Goal: Information Seeking & Learning: Learn about a topic

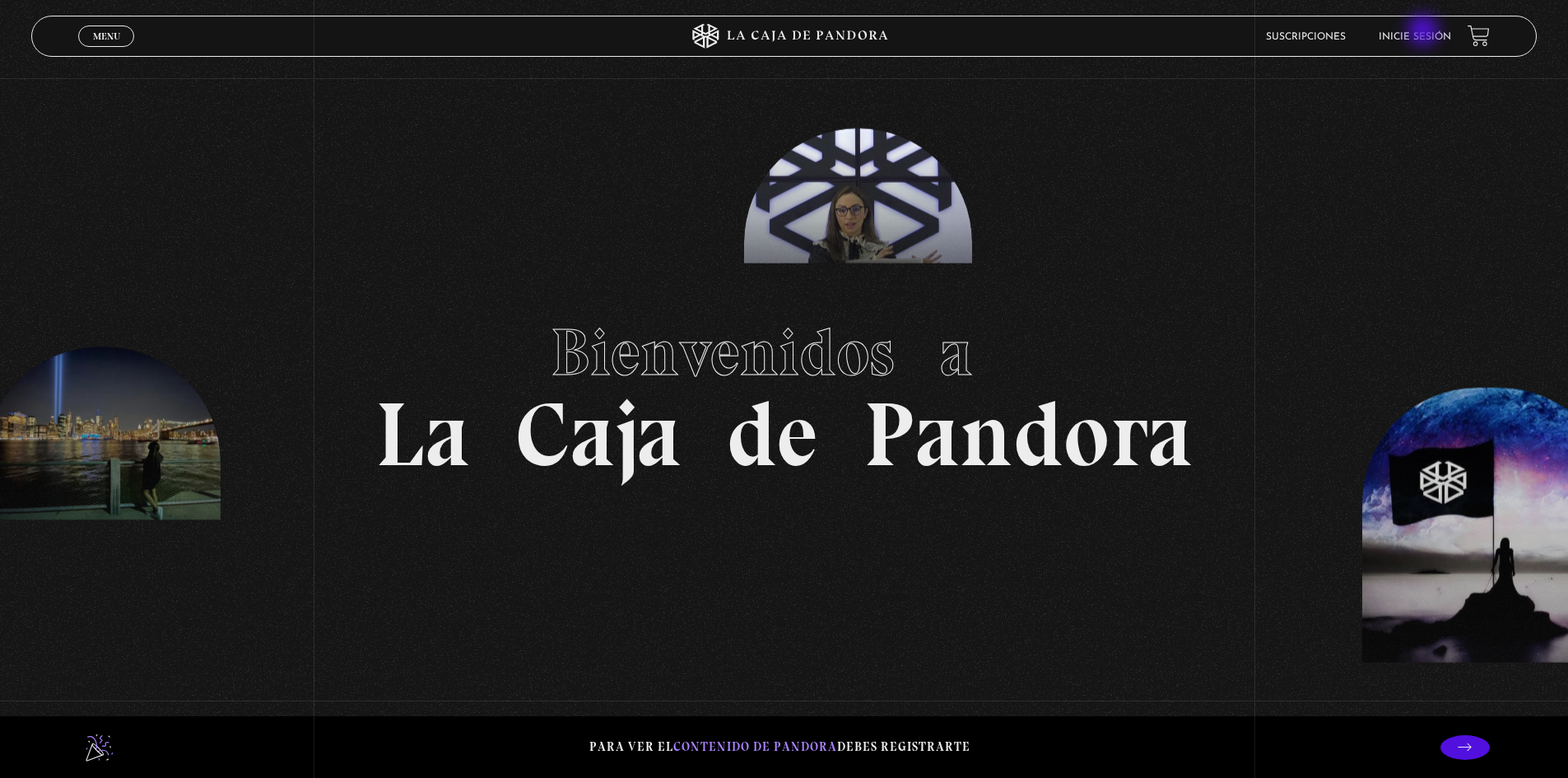
click at [1425, 32] on link "Inicie sesión" at bounding box center [1415, 37] width 72 height 10
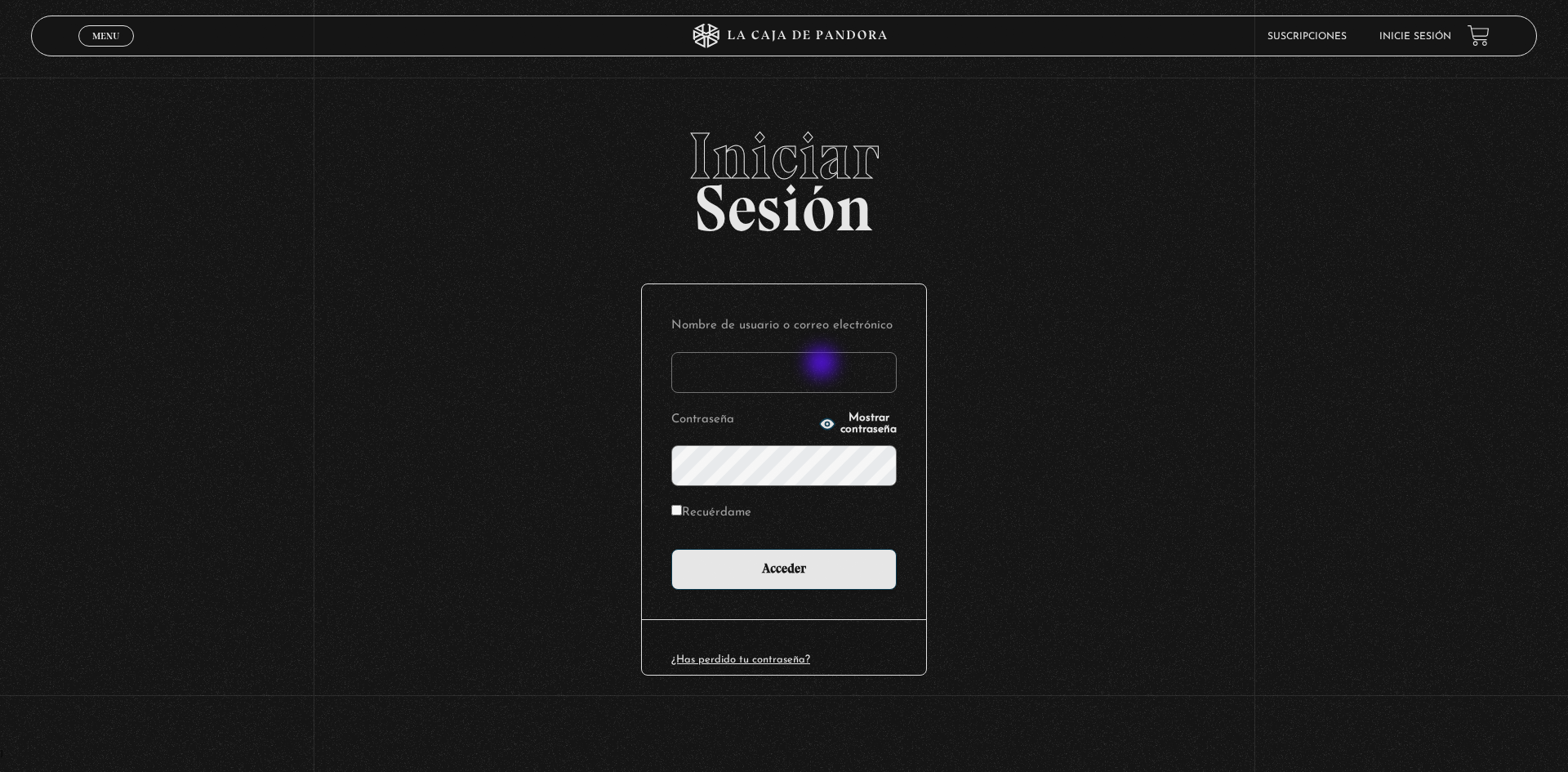
click at [823, 365] on input "Nombre de usuario o correo electrónico" at bounding box center [784, 373] width 225 height 41
type input "rosibel.corrales39@gmail.com"
click at [671, 549] on input "Acceder" at bounding box center [784, 569] width 225 height 41
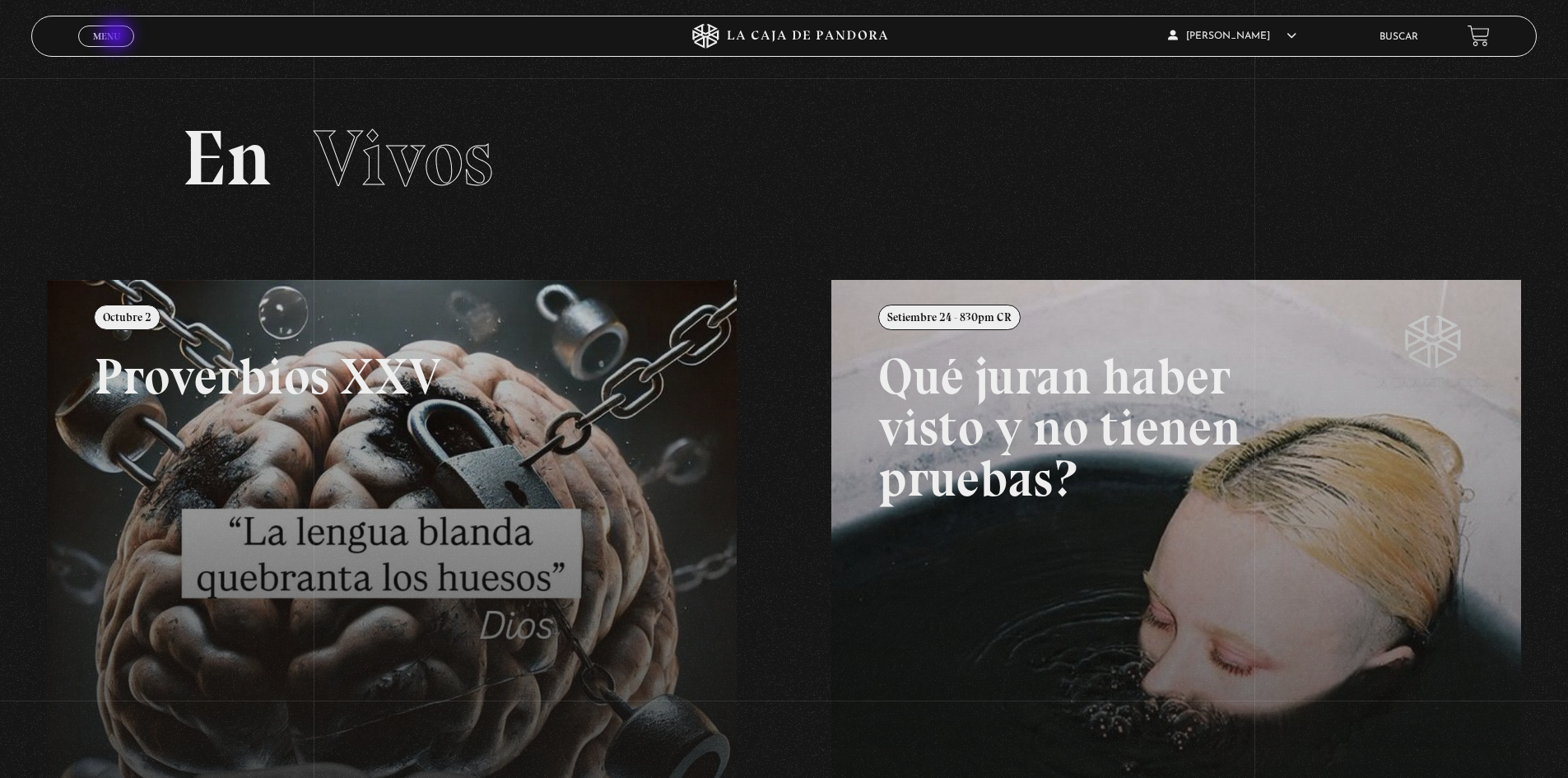
click at [118, 36] on span "Menu" at bounding box center [106, 36] width 27 height 10
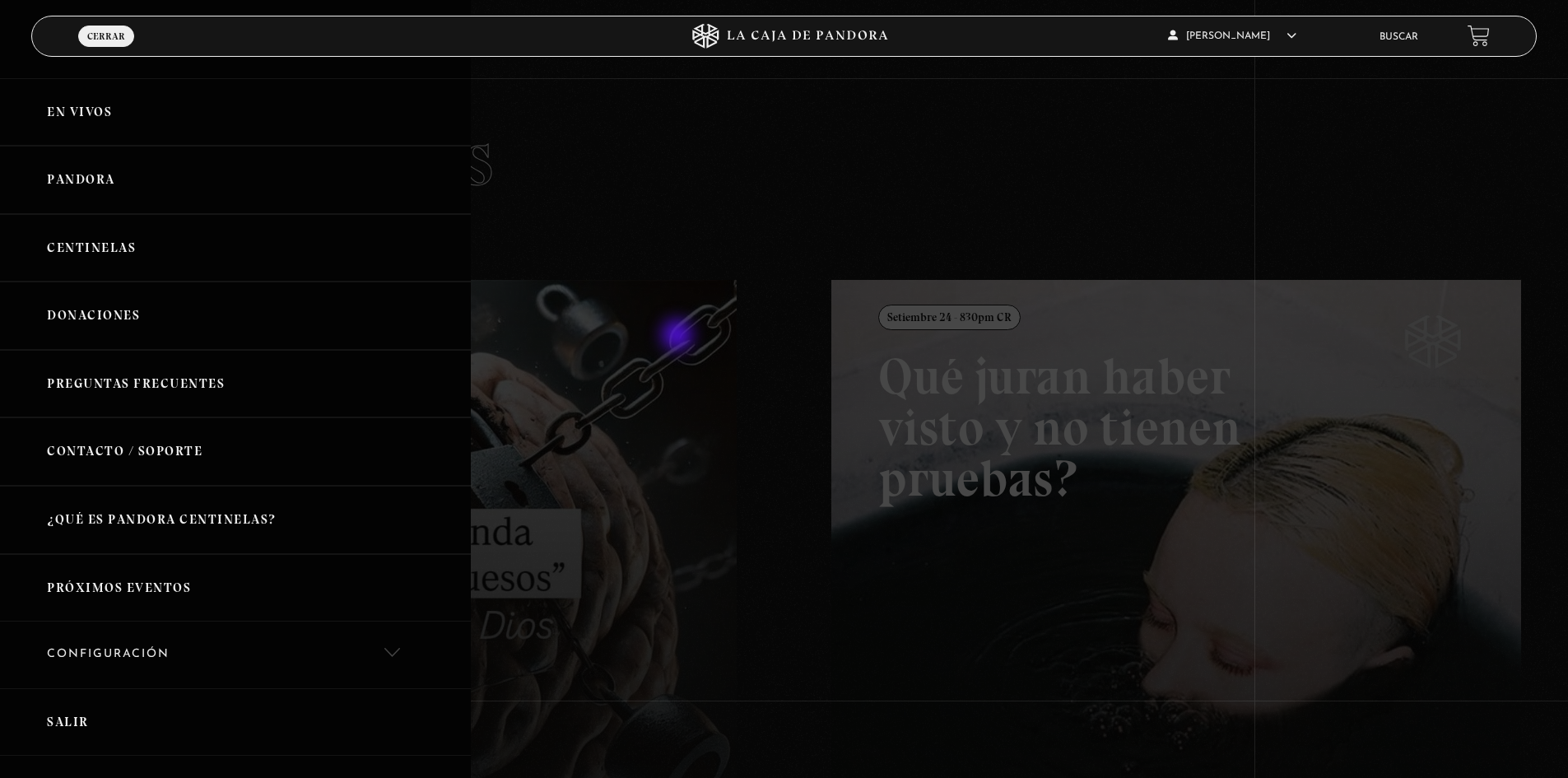
click at [688, 314] on div at bounding box center [784, 389] width 1568 height 778
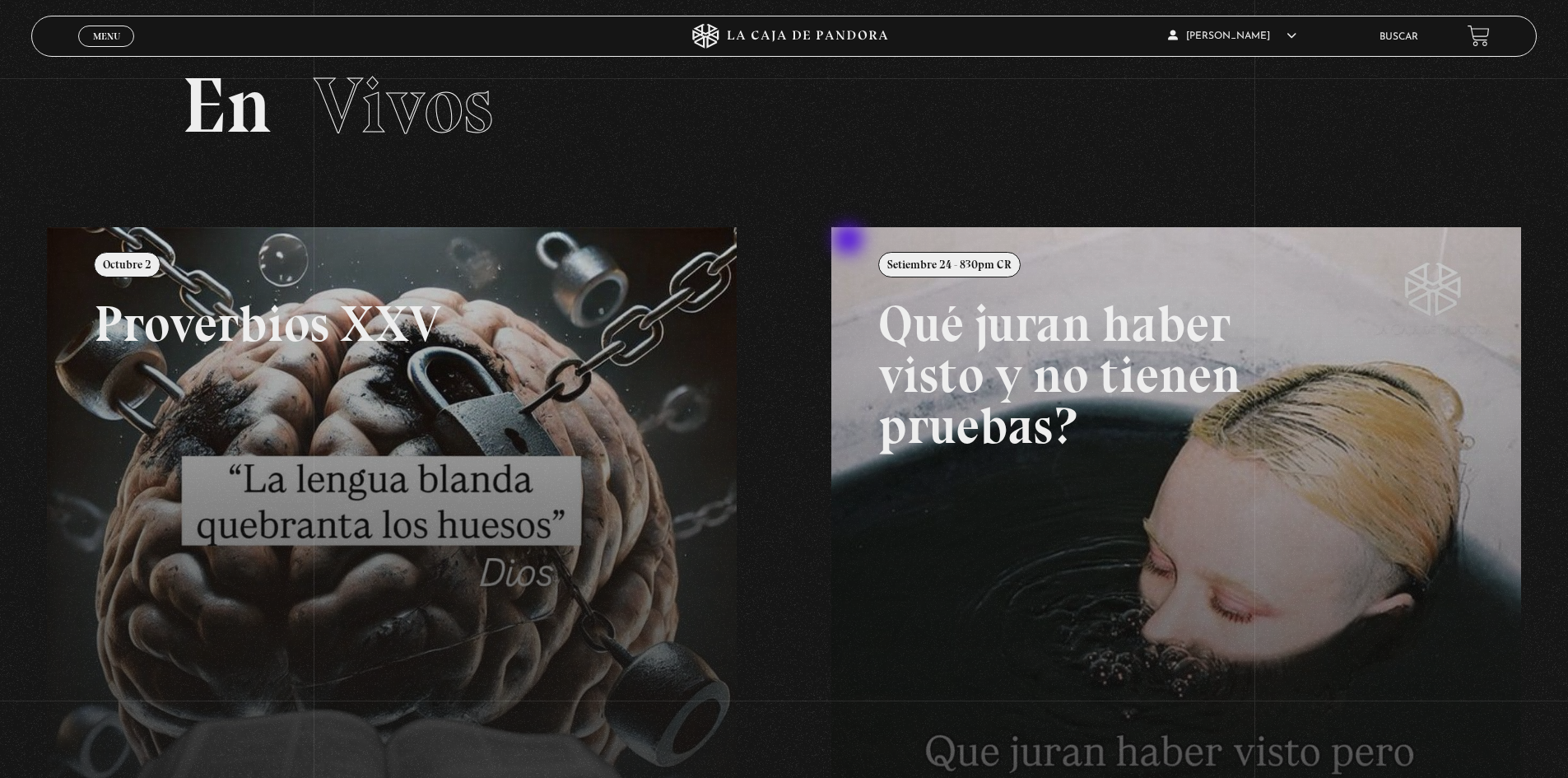
scroll to position [82, 0]
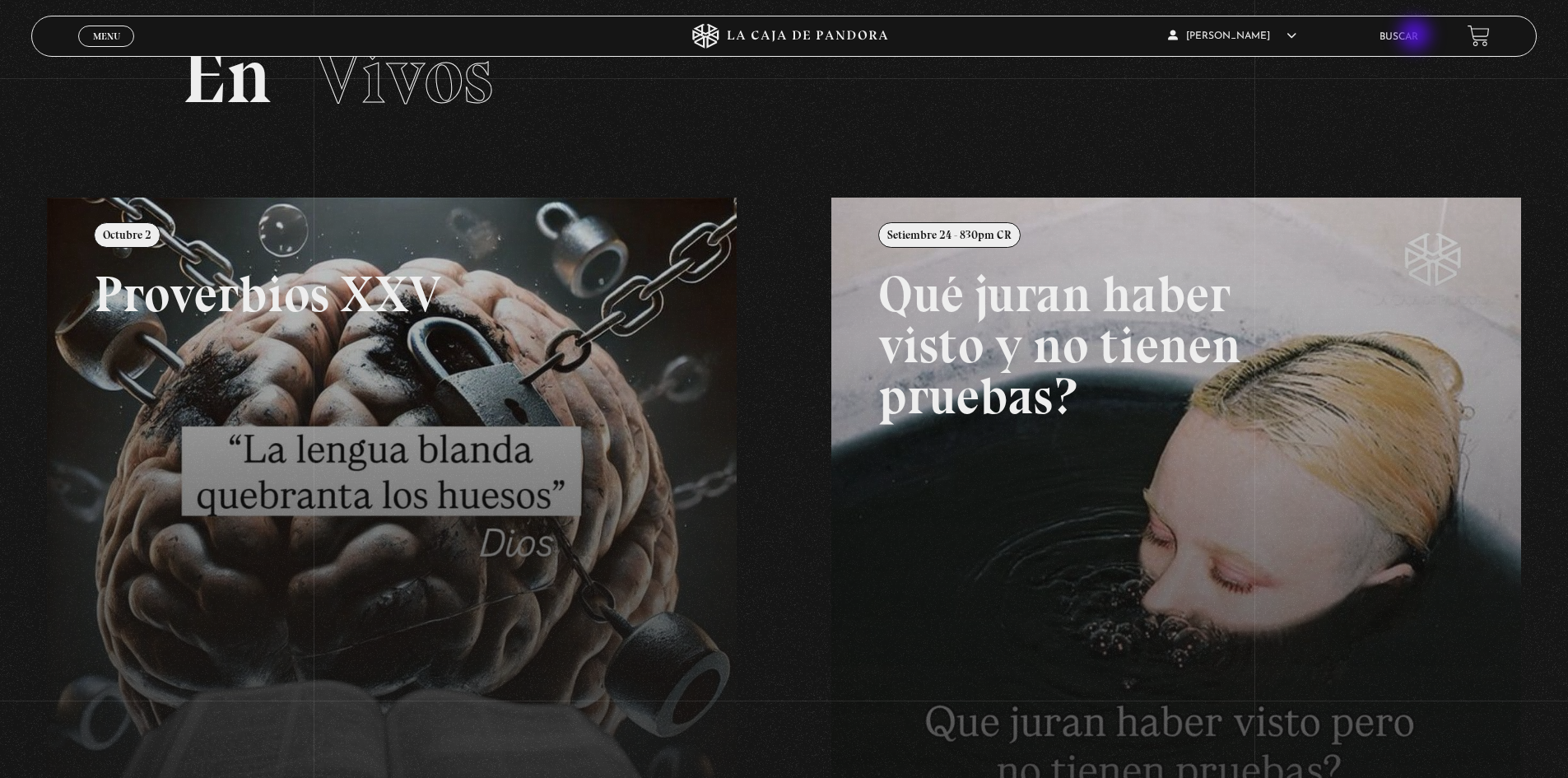
click at [1417, 36] on link "Buscar" at bounding box center [1399, 37] width 39 height 10
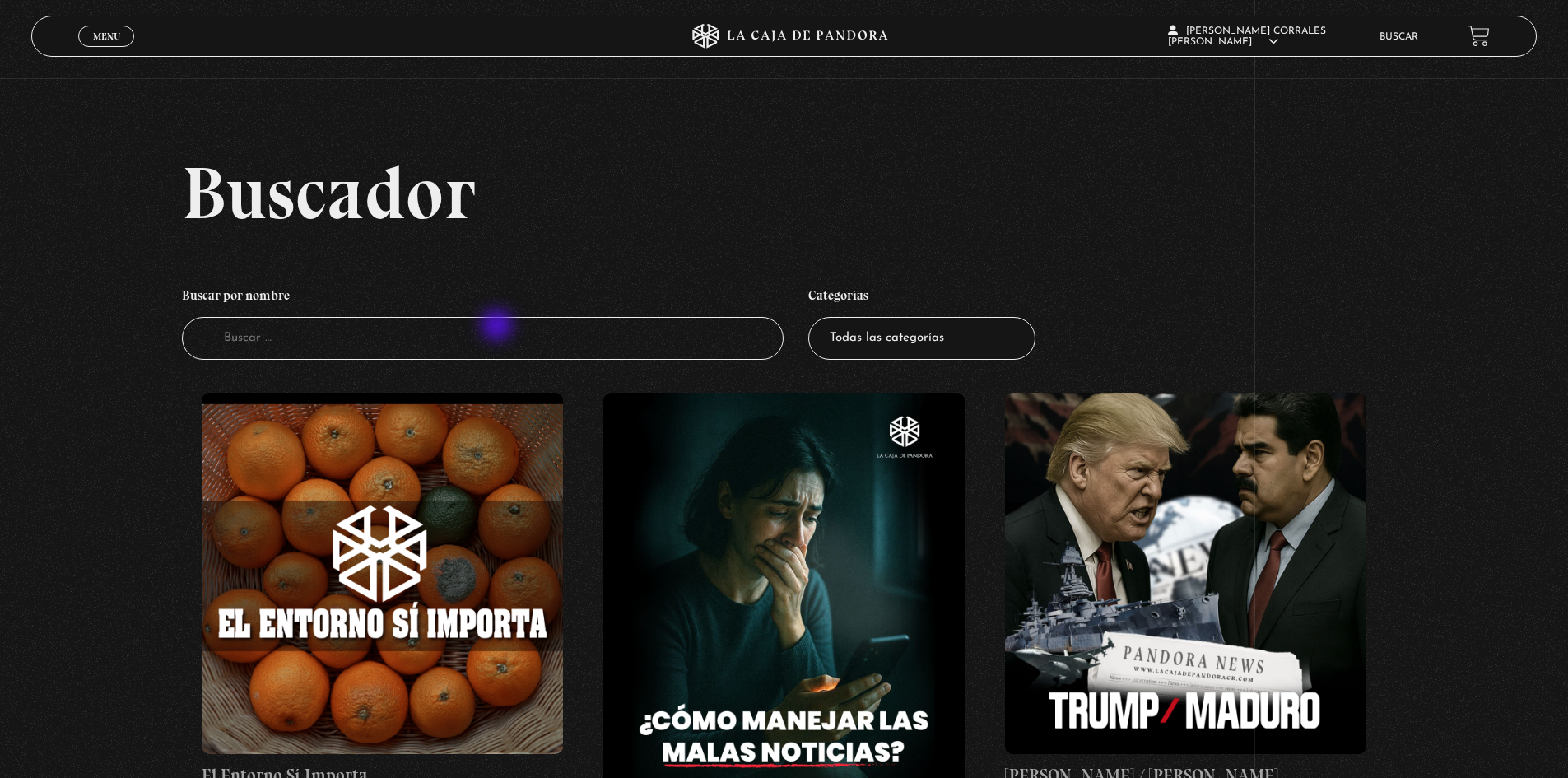
click at [499, 327] on input "Buscador" at bounding box center [483, 339] width 603 height 43
type input "green"
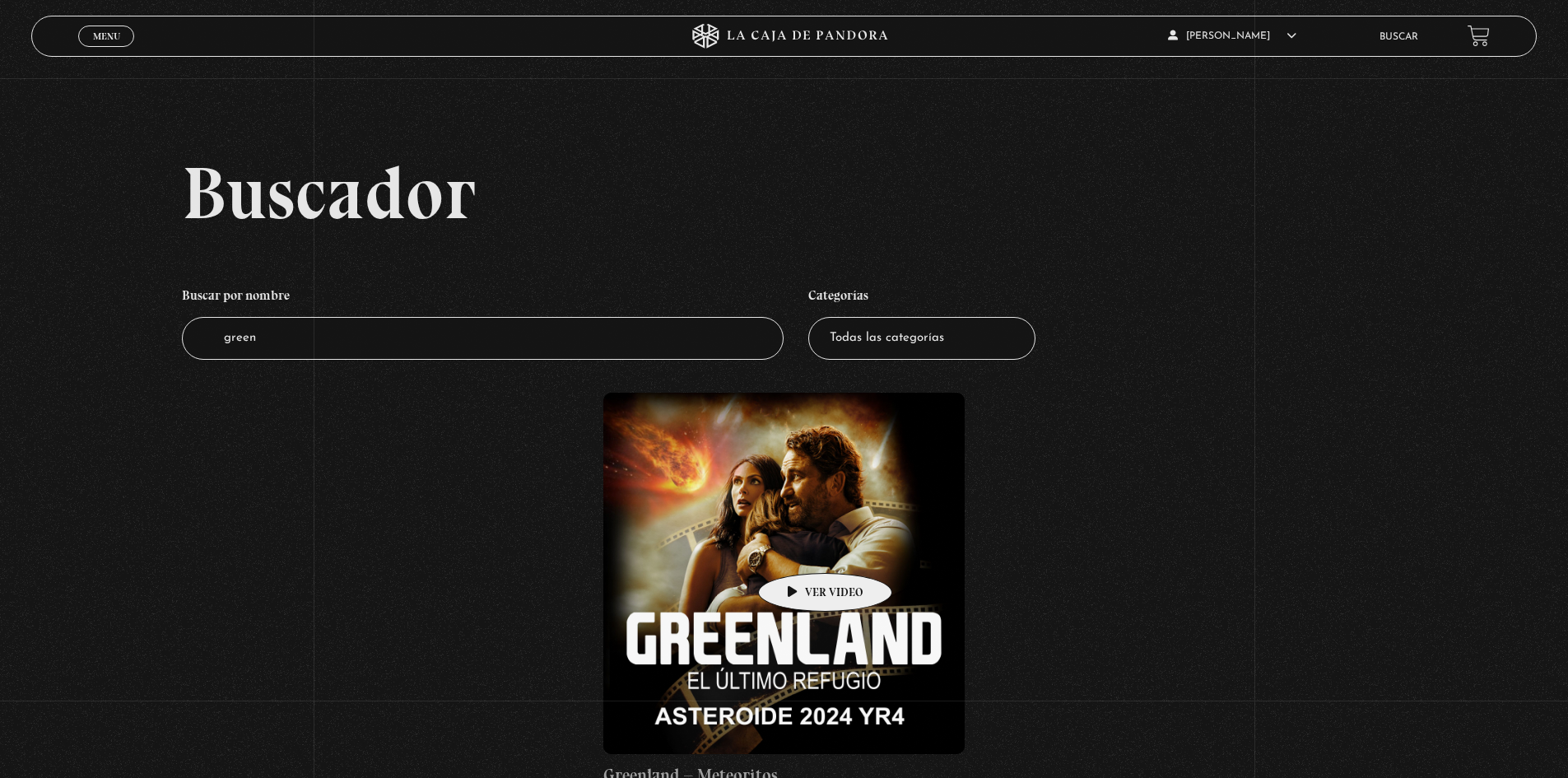
click at [799, 548] on figure at bounding box center [784, 573] width 361 height 361
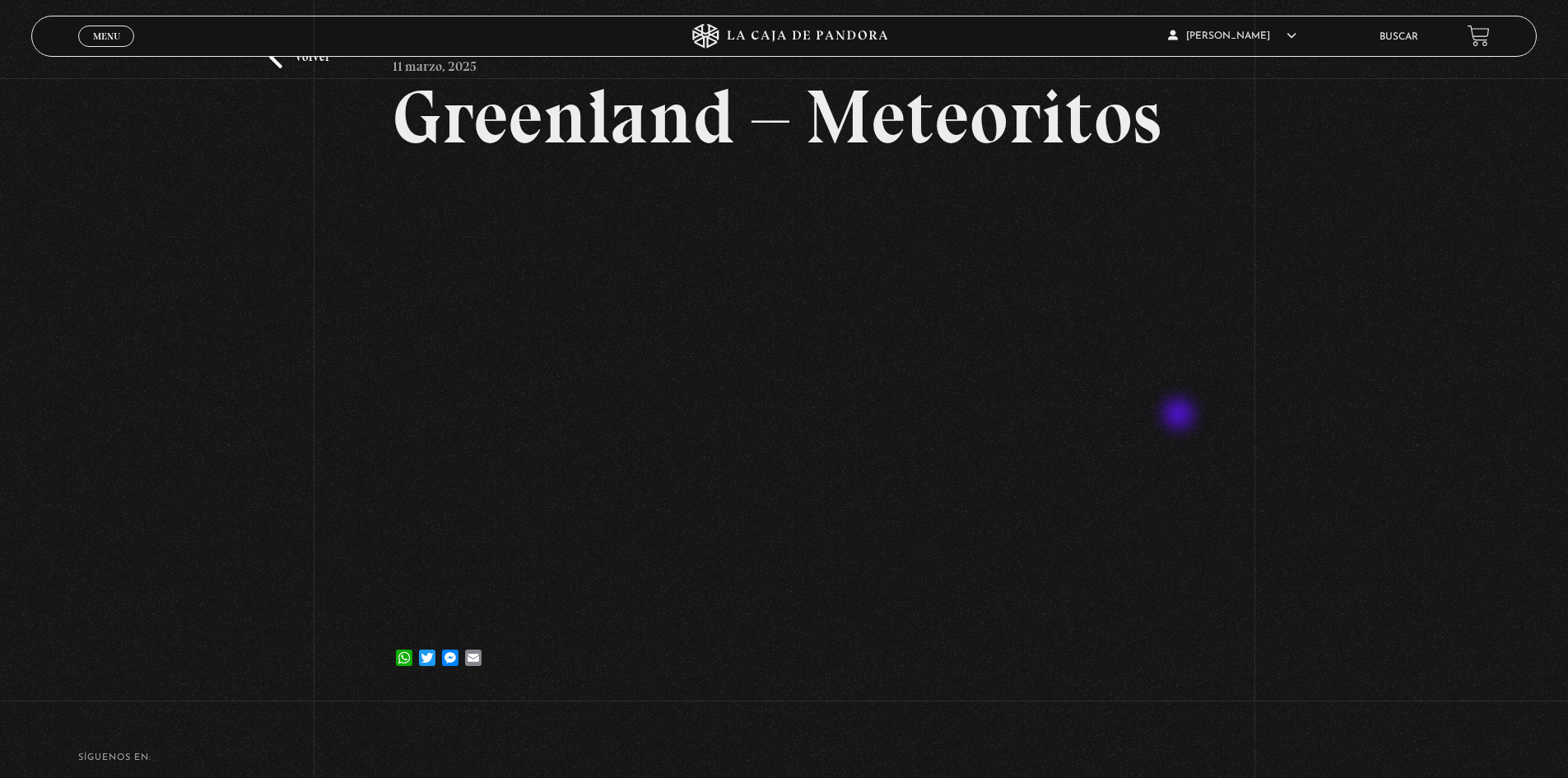
scroll to position [165, 0]
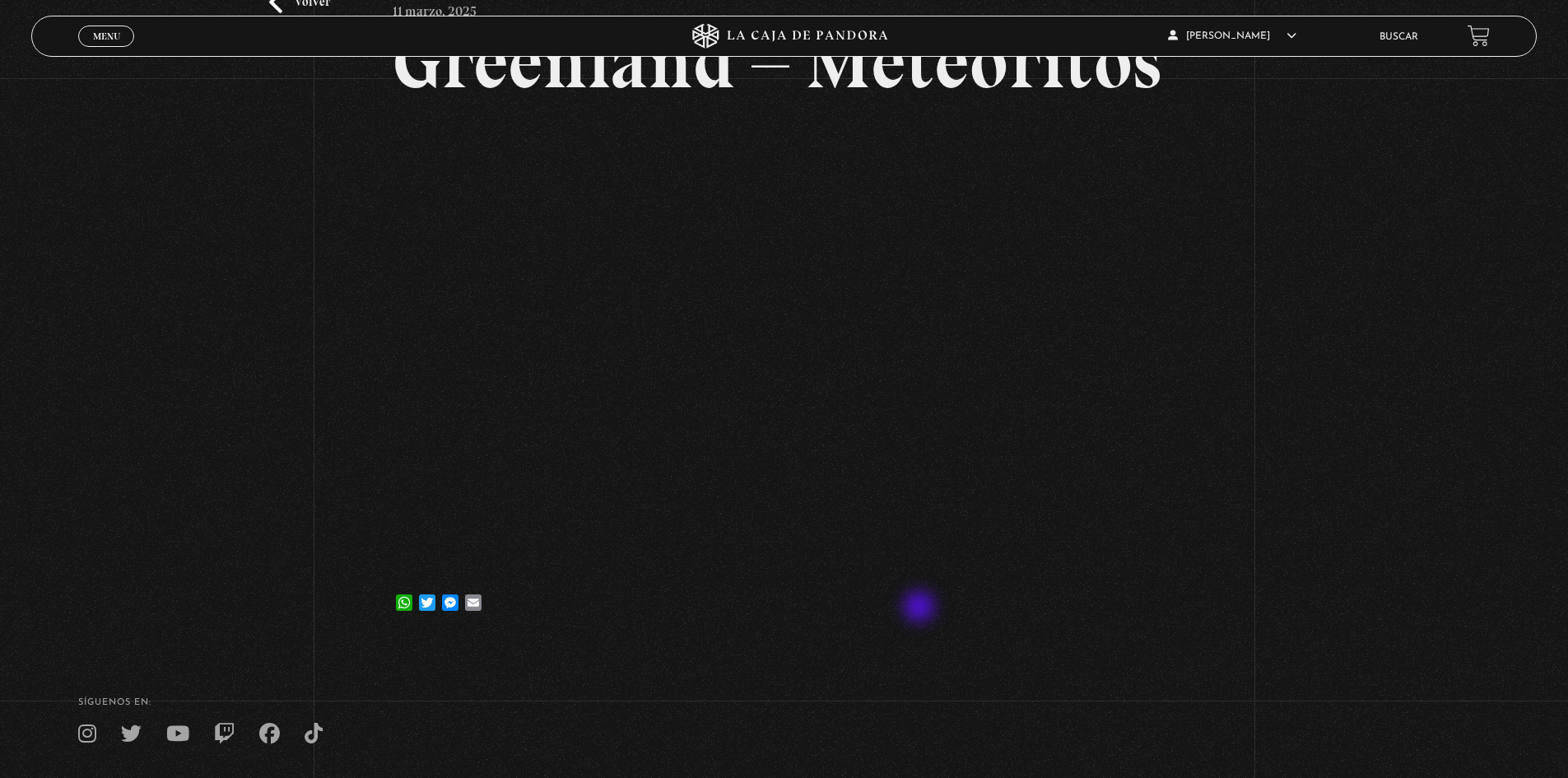
click at [921, 608] on div "WhatsApp Twitter Messenger Email" at bounding box center [784, 594] width 783 height 33
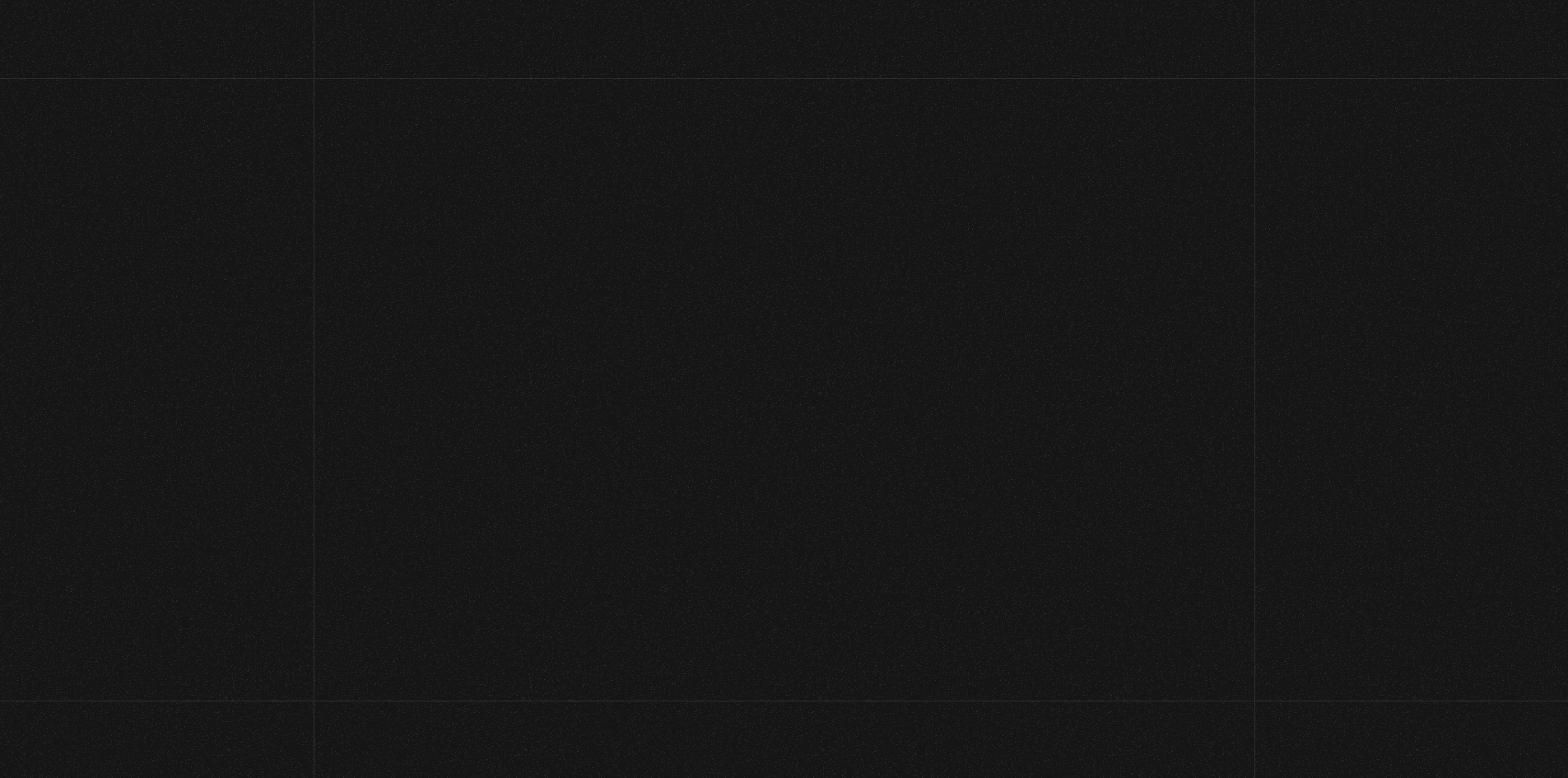
scroll to position [165, 0]
